Goal: Use online tool/utility: Utilize a website feature to perform a specific function

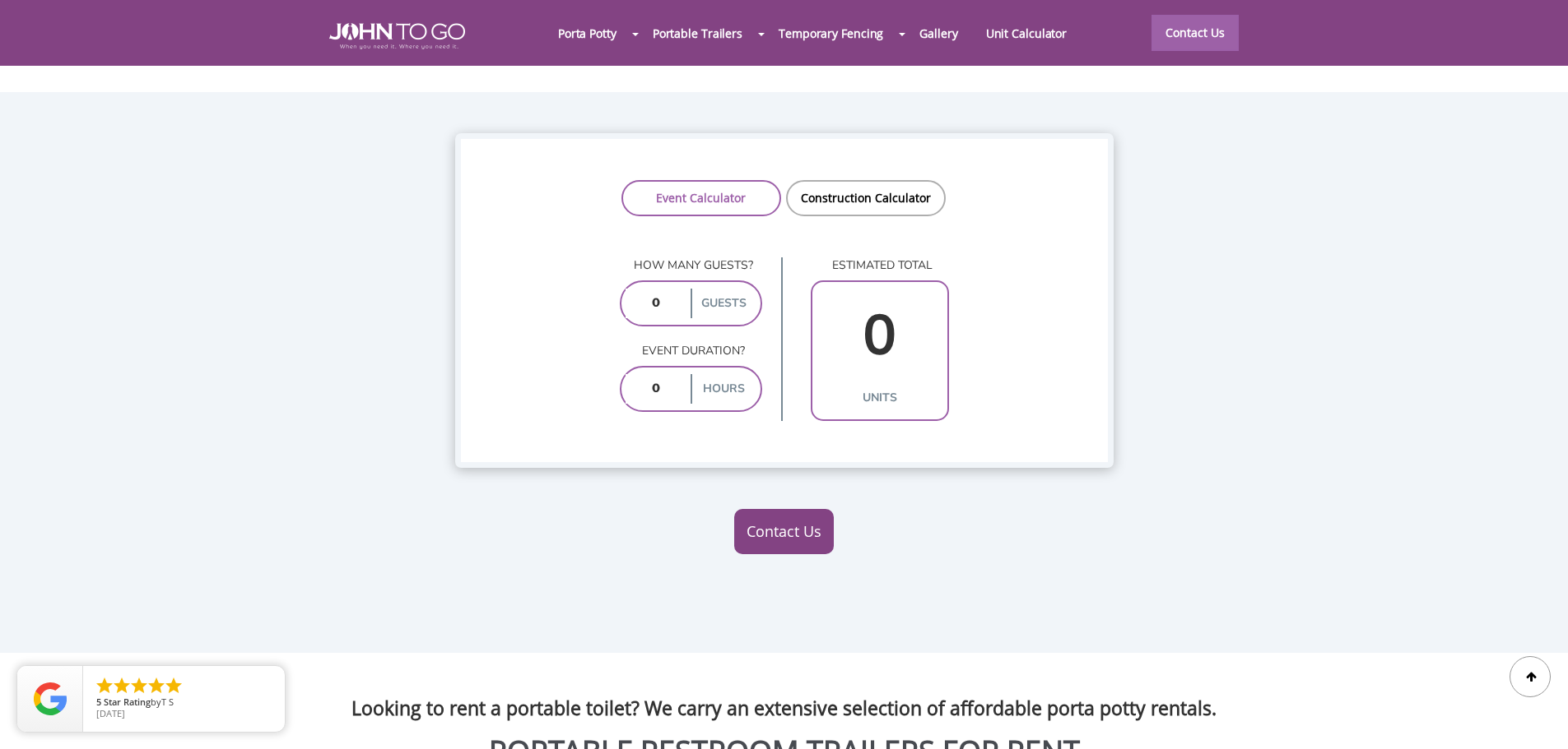
scroll to position [1337, 0]
click at [842, 180] on link "Construction Calculator" at bounding box center [865, 198] width 160 height 36
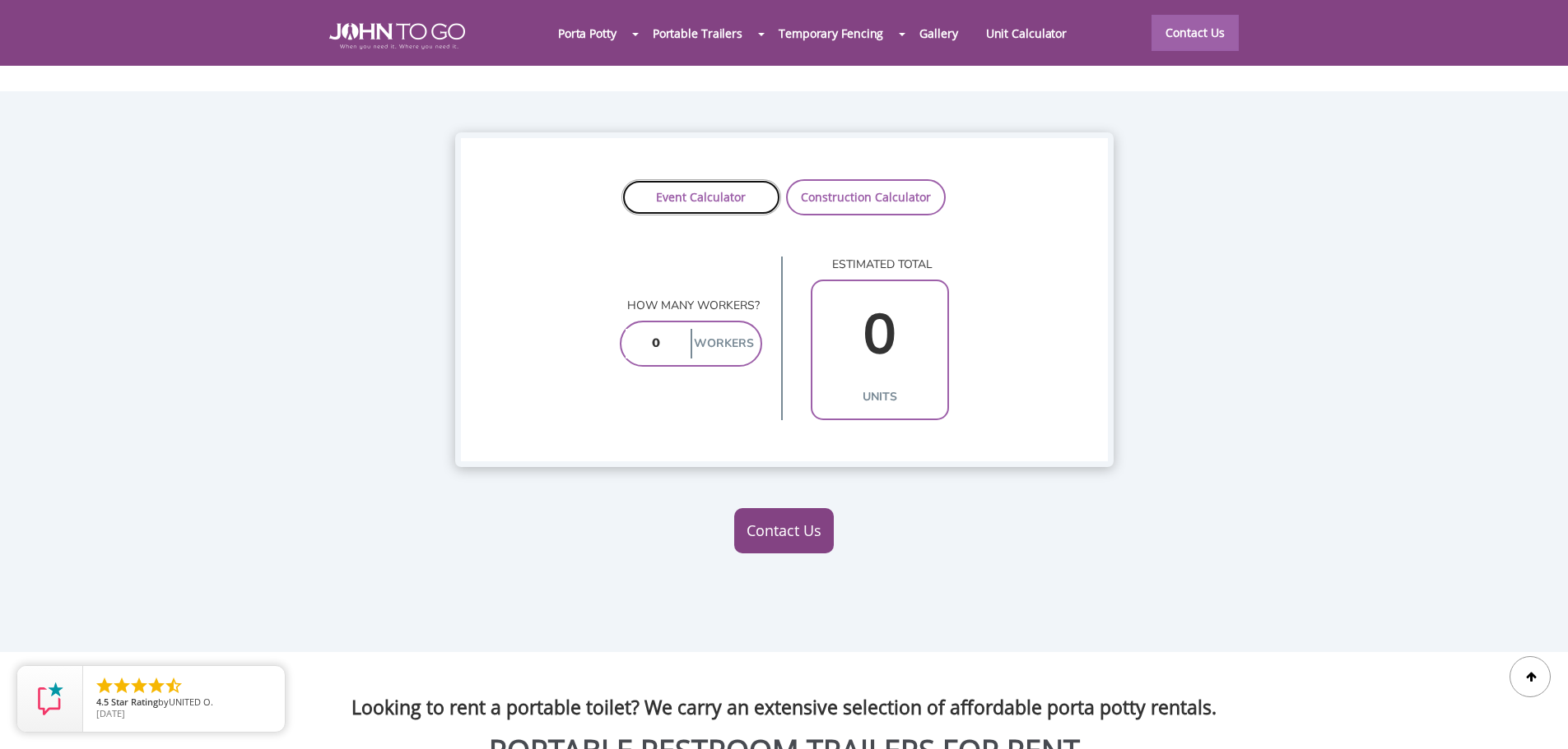
click at [739, 180] on link "Event Calculator" at bounding box center [701, 198] width 160 height 36
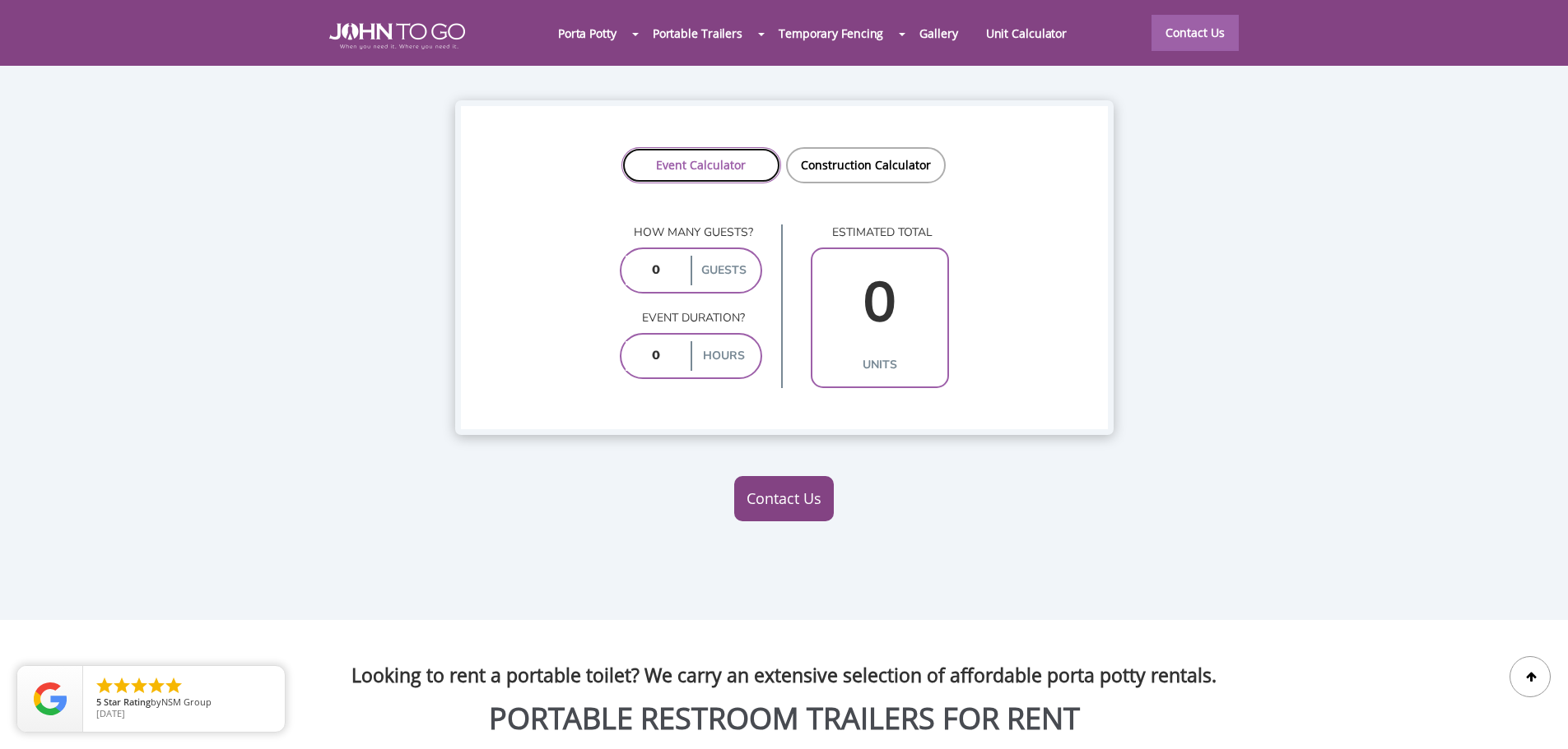
scroll to position [1357, 0]
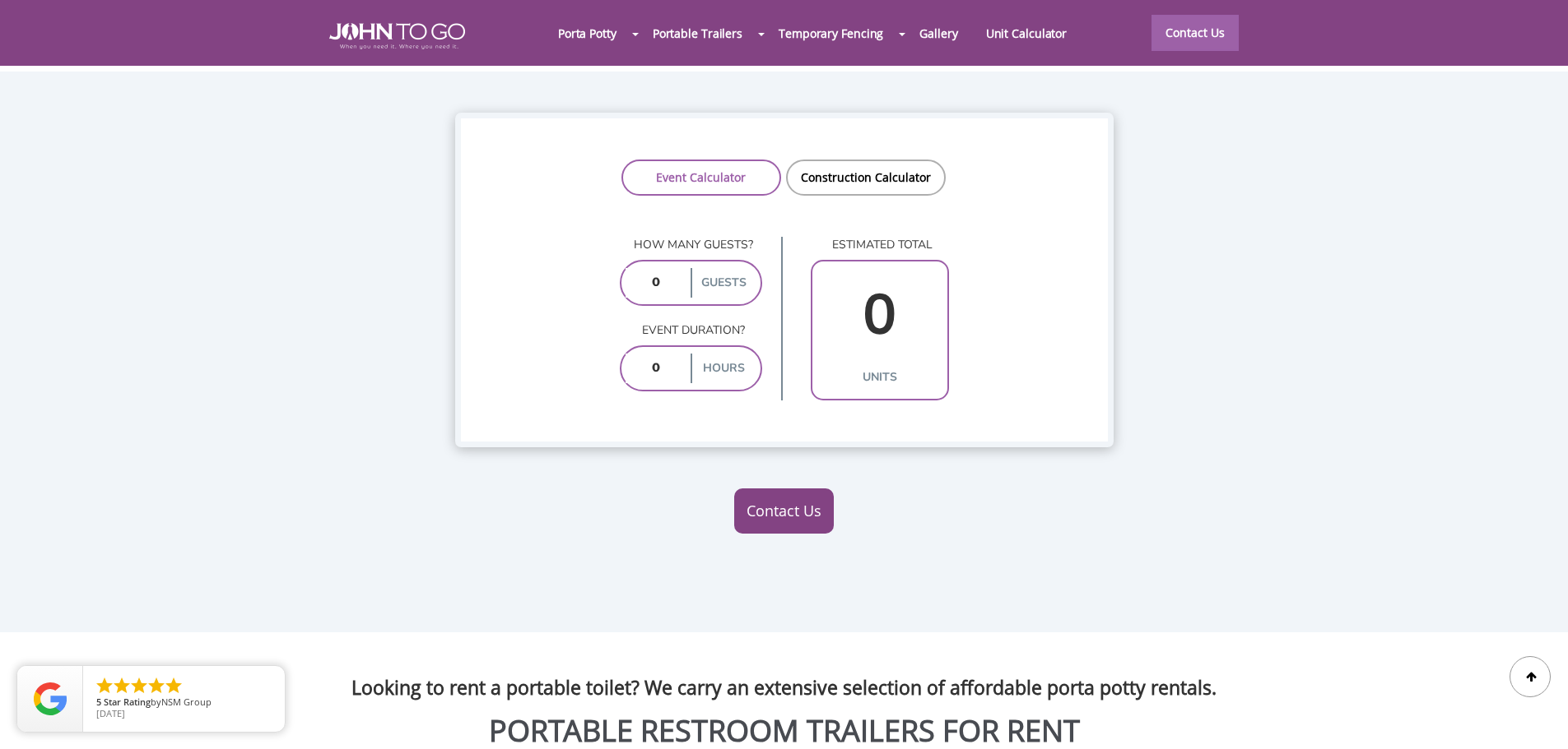
click at [663, 268] on input "number" at bounding box center [656, 283] width 62 height 30
type input "100"
click at [674, 354] on input "number" at bounding box center [656, 369] width 62 height 30
type input "2"
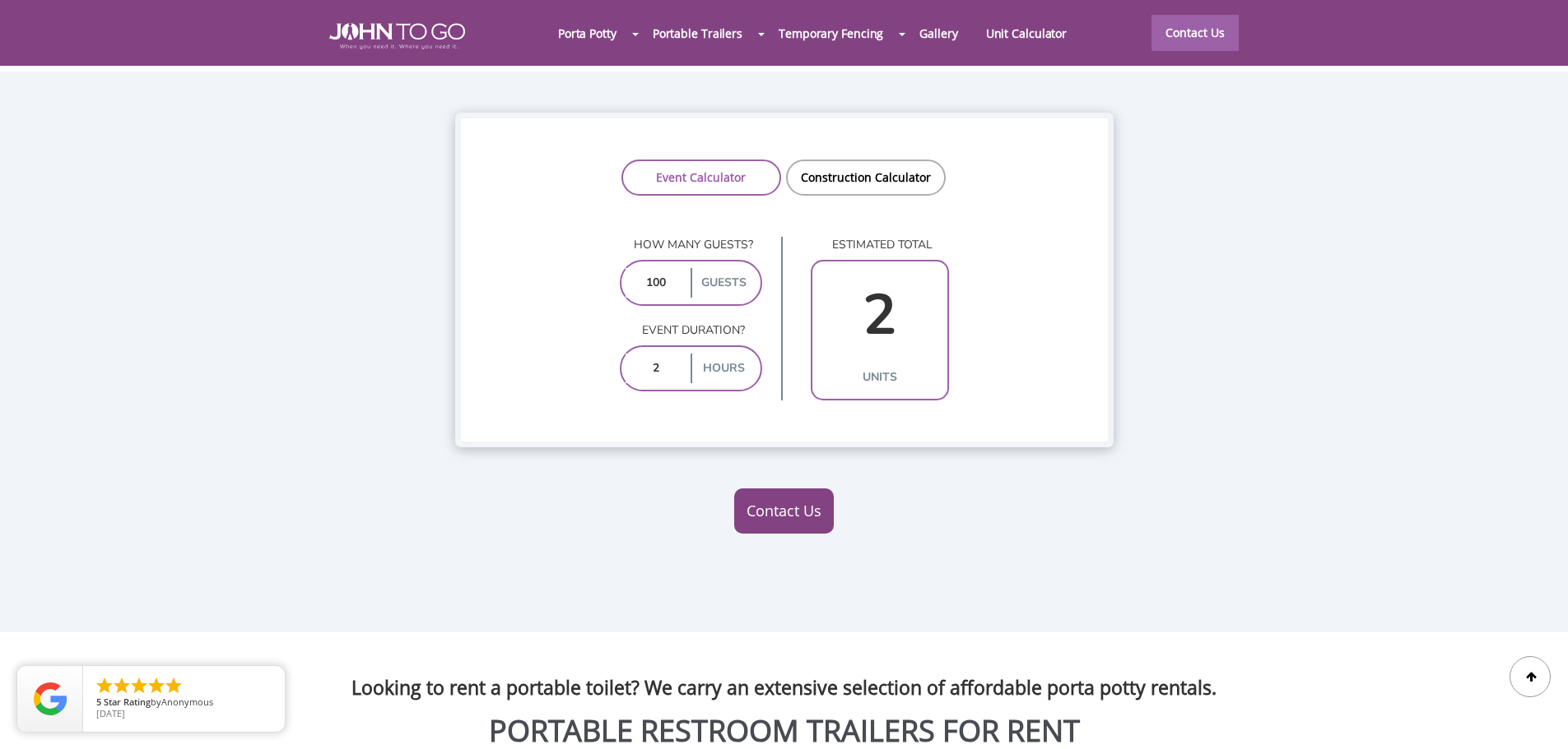
type input "2"
click at [669, 354] on input "2" at bounding box center [656, 369] width 62 height 30
type input "1"
type input "2"
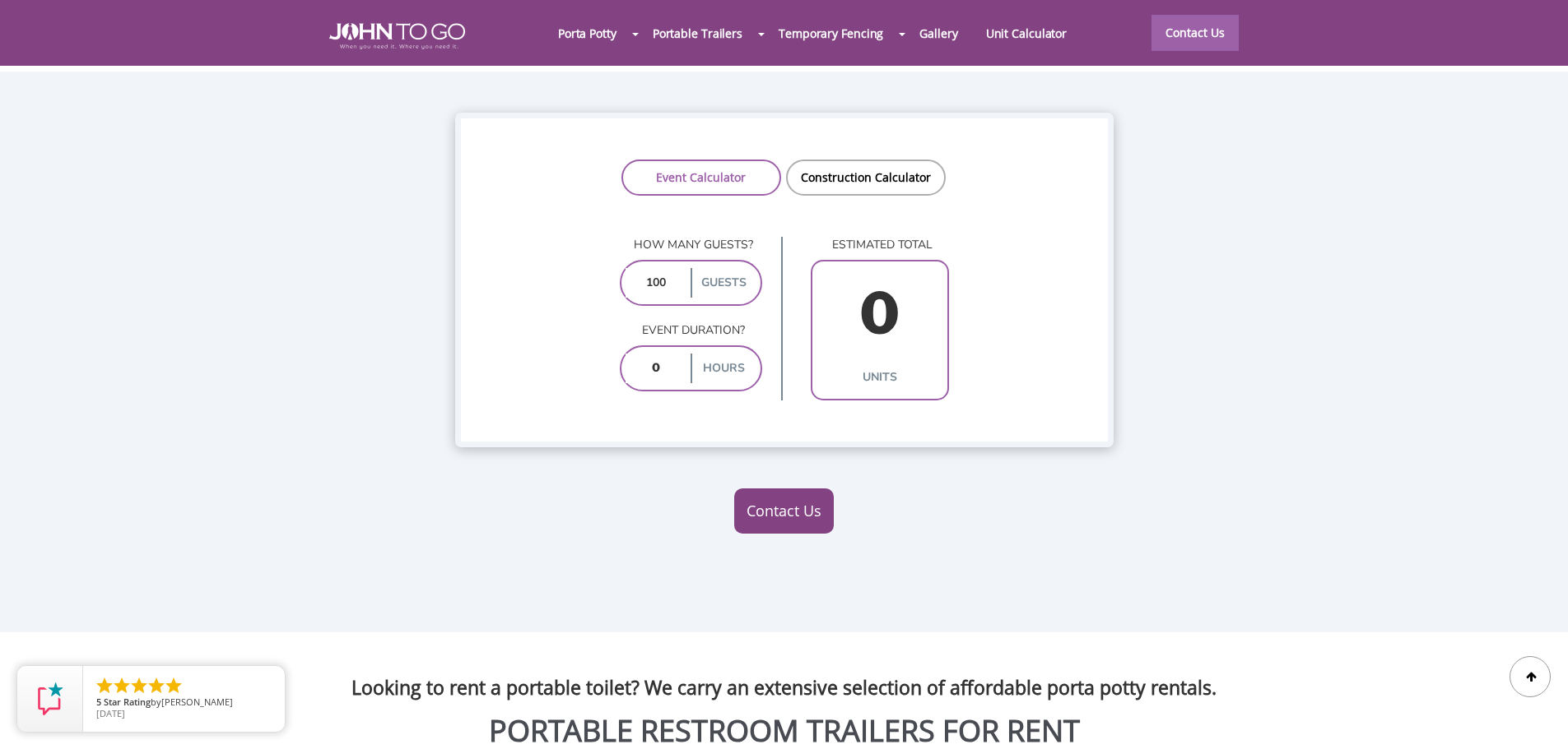
type input "3"
type input "2"
type input "4"
type input "5"
type input "2"
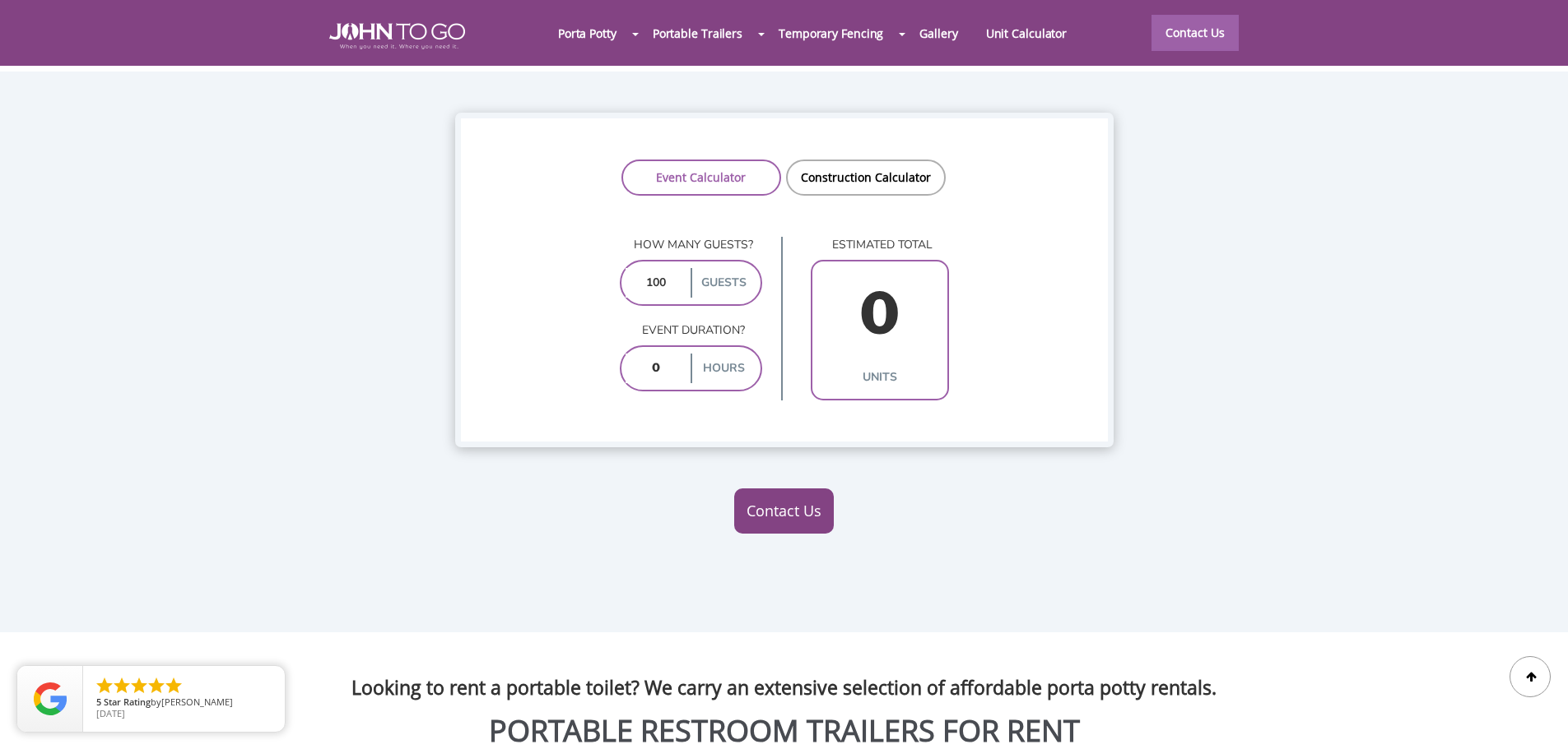
type input "2"
type input "10"
type input "3"
type input "1"
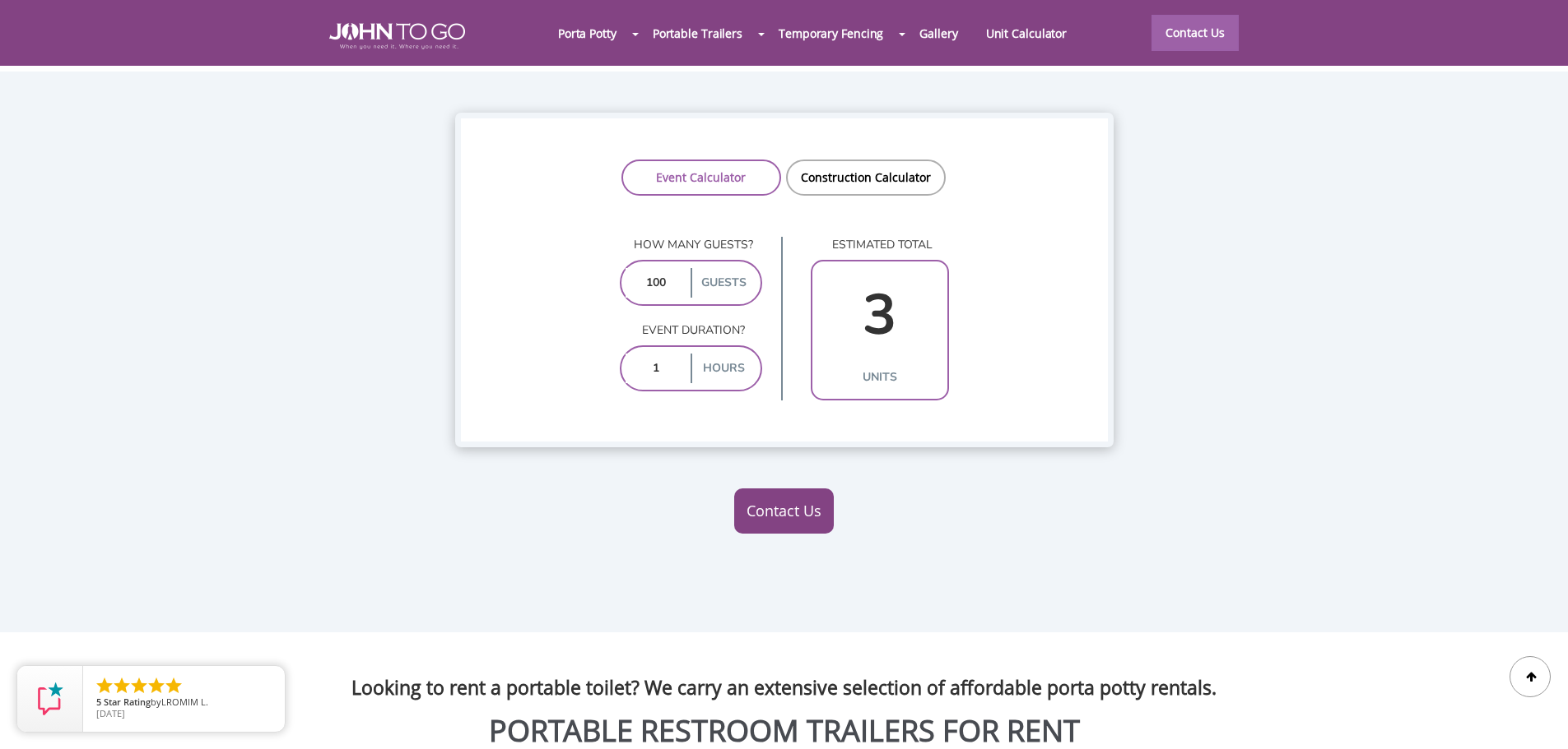
type input "2"
type input "3"
type input "2"
type input "10"
type input "3"
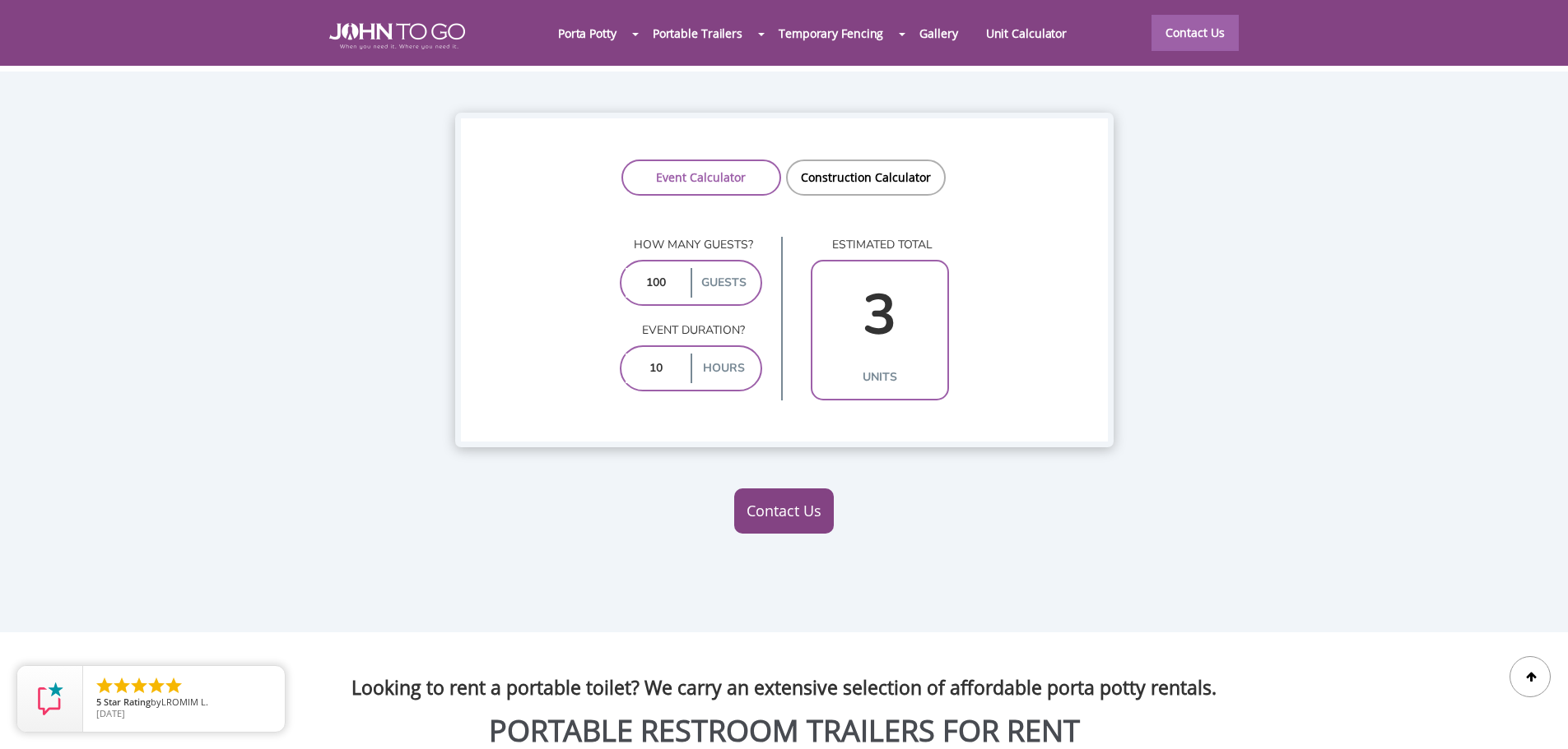
type input "1"
type input "2"
type input "9"
type input "3"
type input "8"
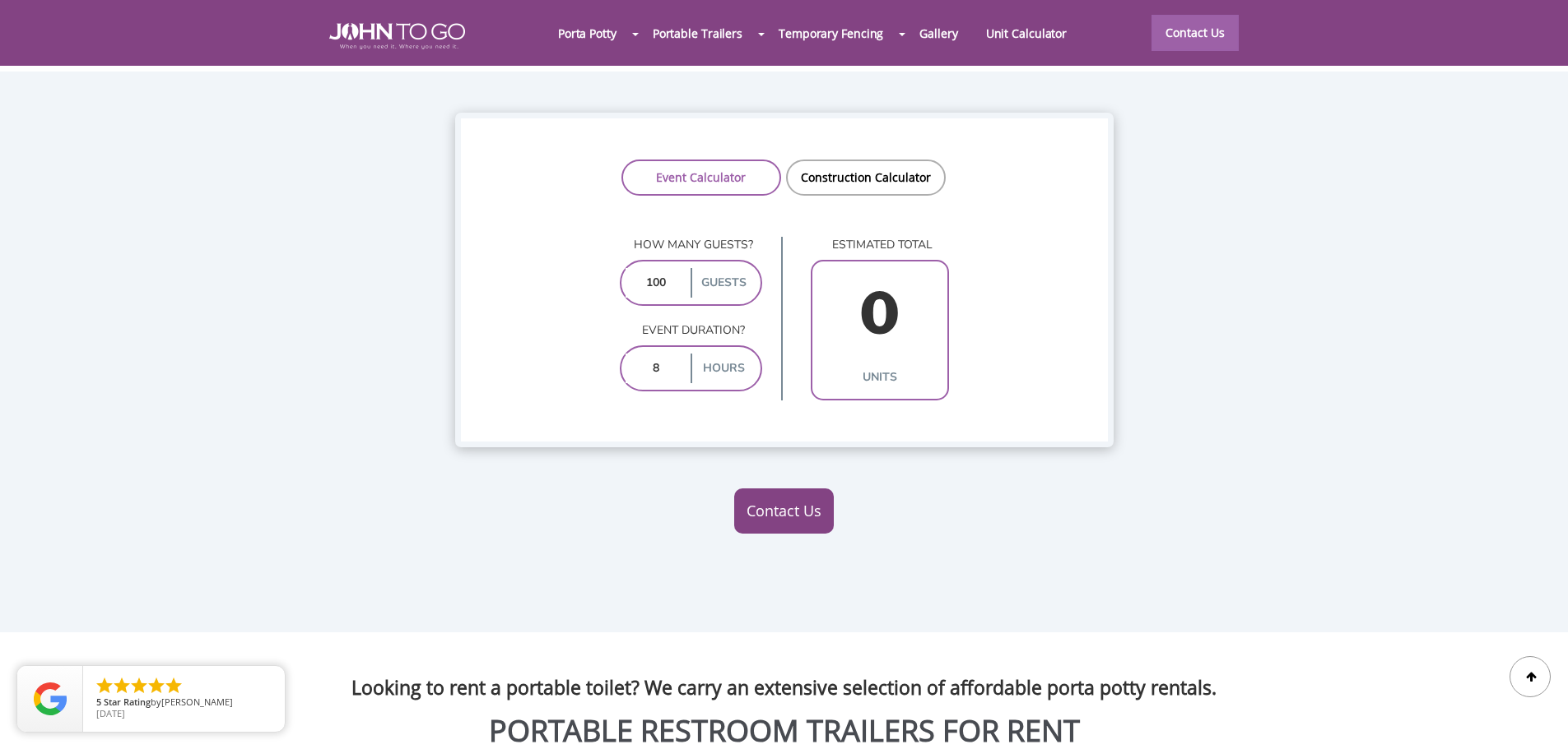
type input "3"
type input "7"
type input "3"
type input "6"
type input "5"
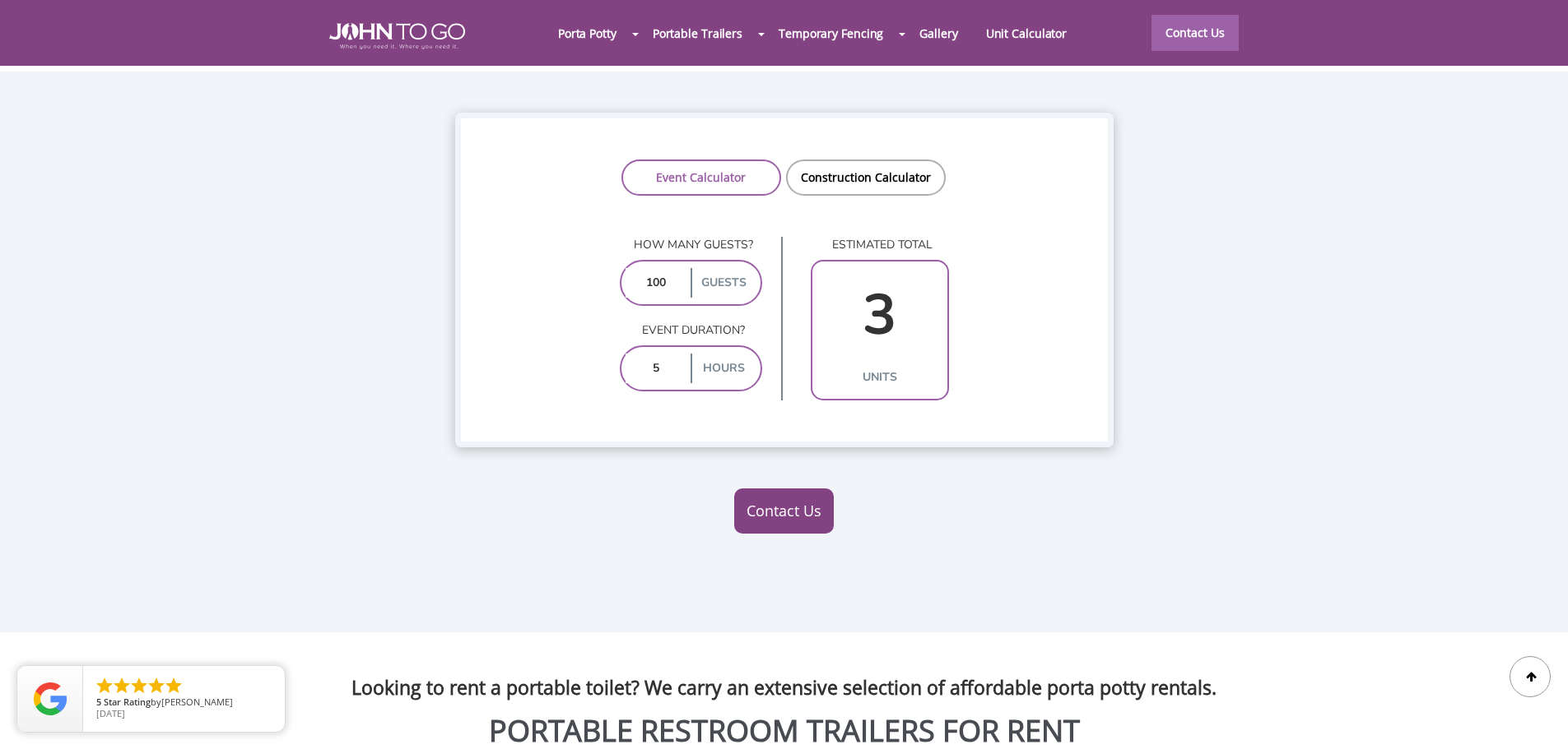
type input "2"
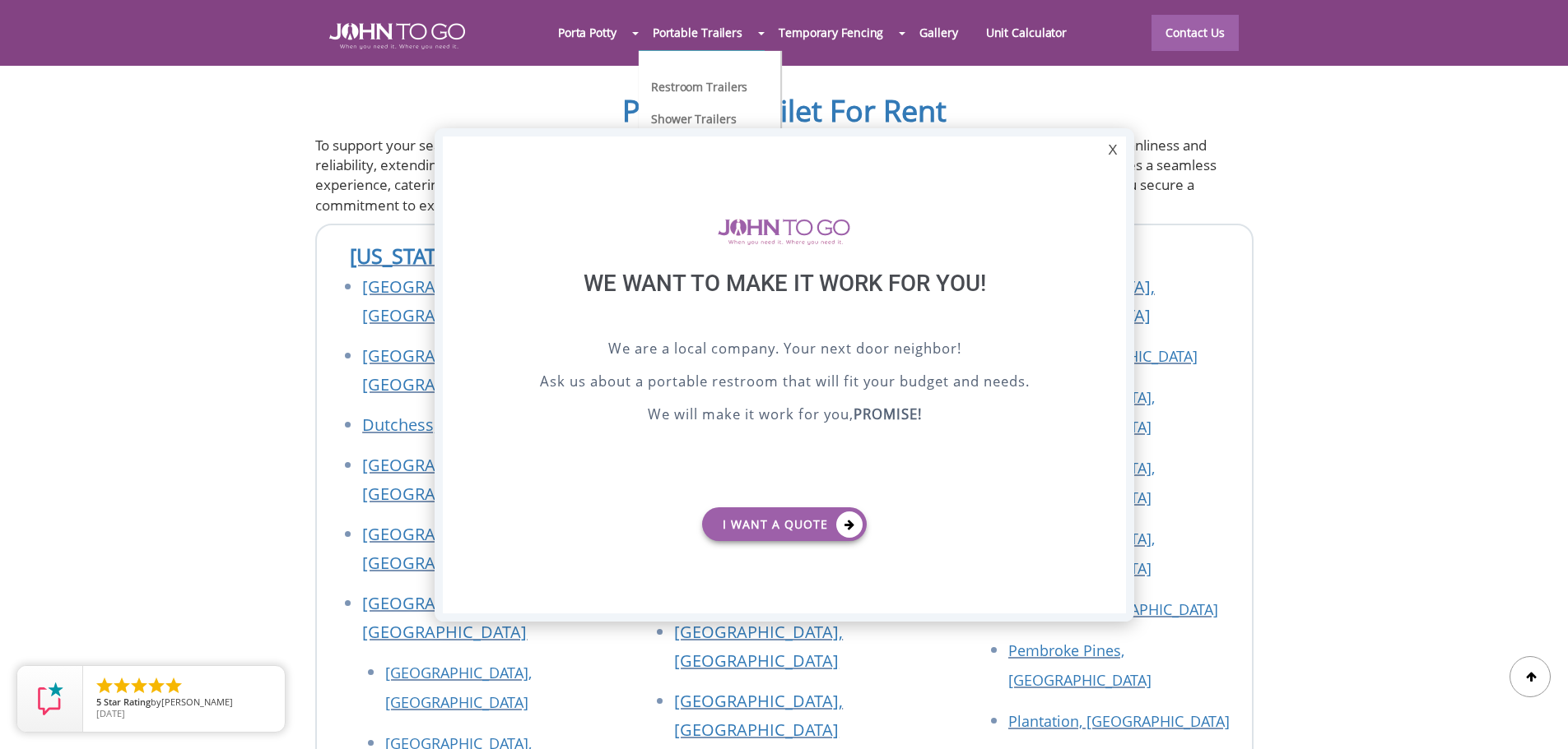
scroll to position [0, 0]
type input "5"
click at [1115, 151] on div "X" at bounding box center [1112, 150] width 26 height 28
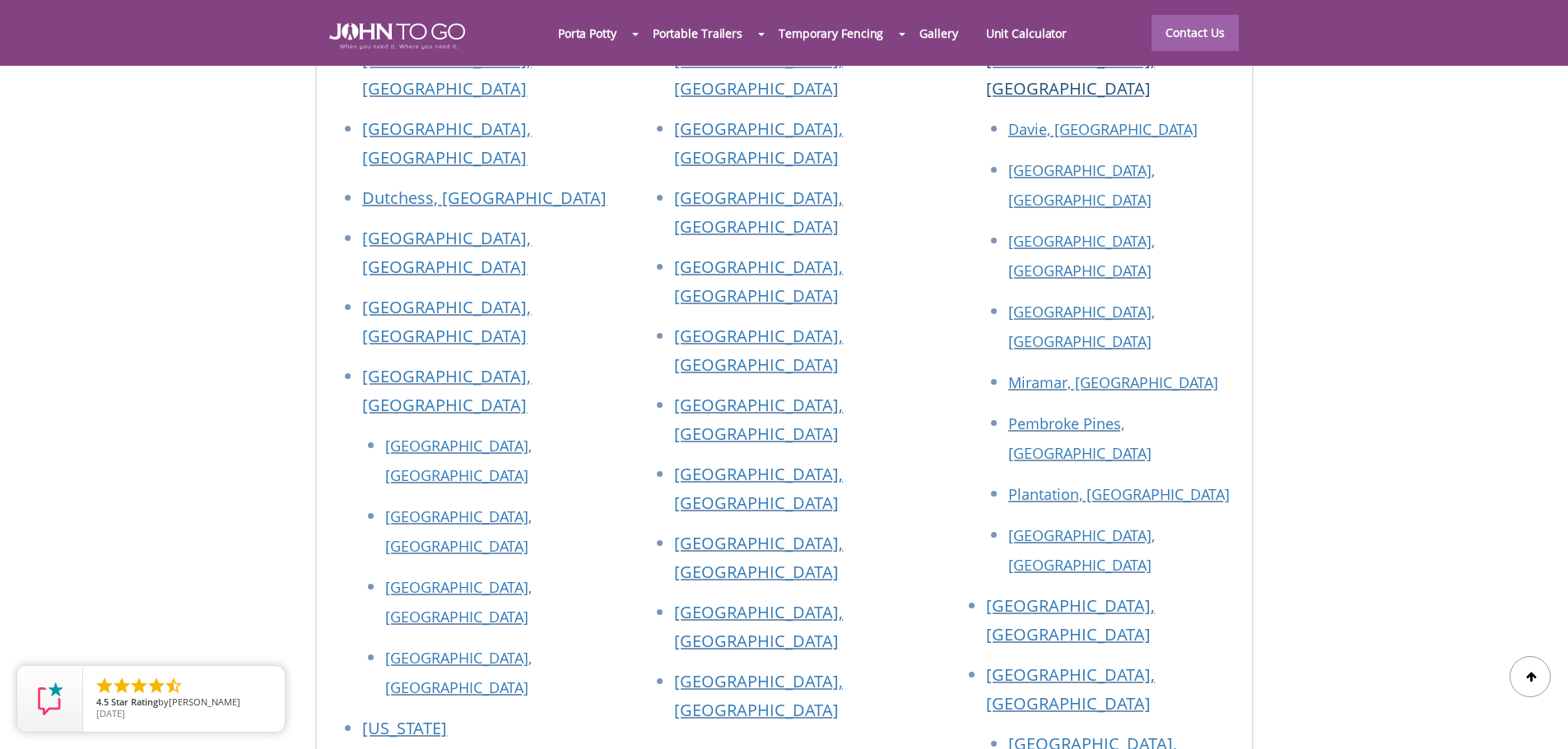
scroll to position [6078, 0]
